Goal: Information Seeking & Learning: Learn about a topic

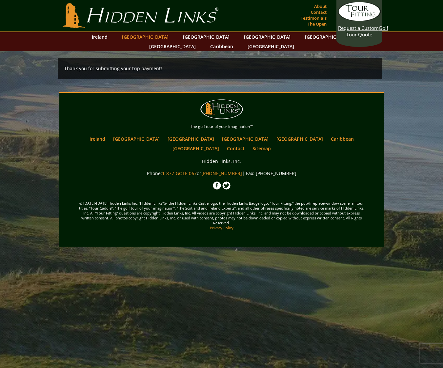
click at [152, 38] on link "[GEOGRAPHIC_DATA]" at bounding box center [145, 37] width 53 height 10
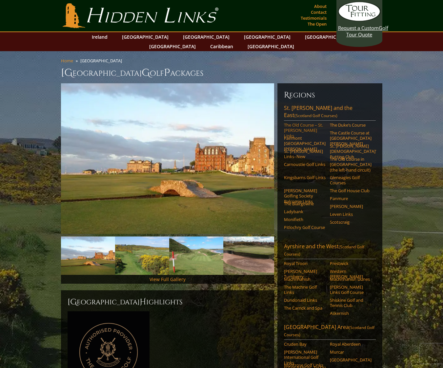
click at [308, 122] on link "The Old Course – St. [PERSON_NAME] Links" at bounding box center [305, 130] width 42 height 16
